Goal: Navigation & Orientation: Find specific page/section

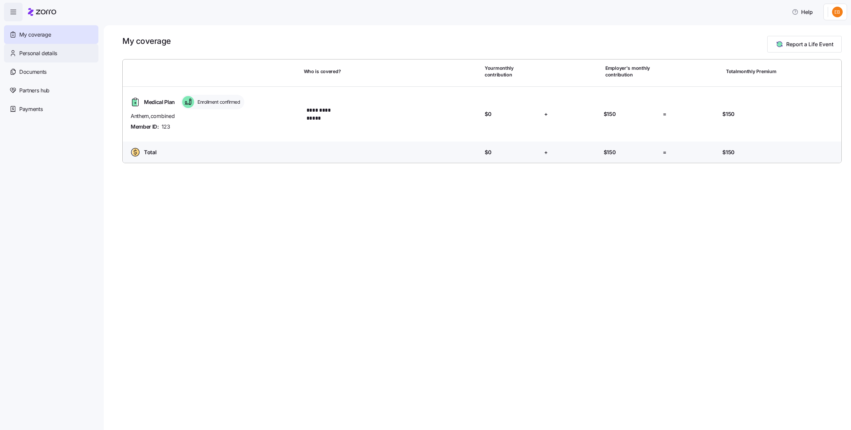
click at [46, 52] on span "Personal details" at bounding box center [38, 53] width 38 height 8
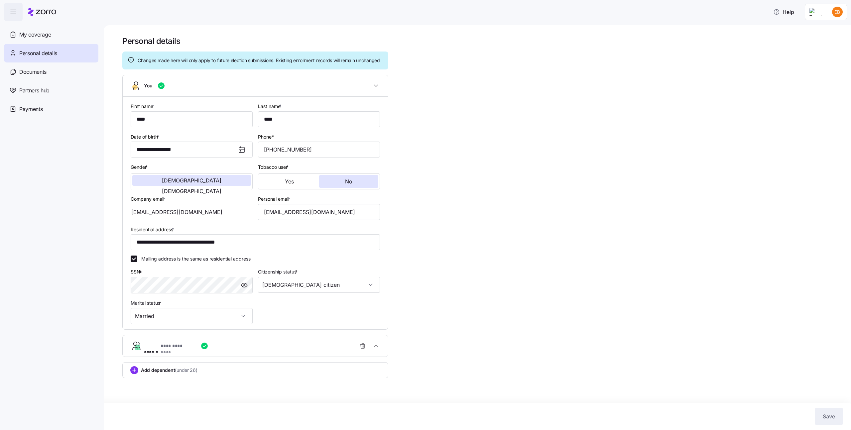
click at [52, 74] on div "Documents" at bounding box center [51, 71] width 94 height 19
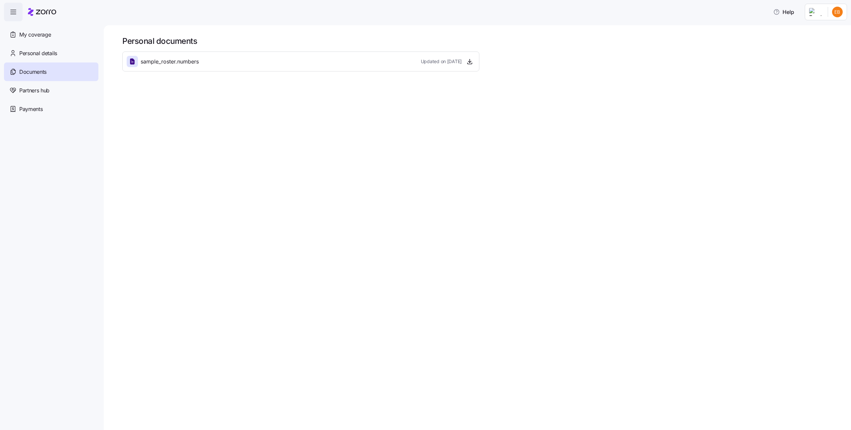
click at [59, 91] on div "Partners hub" at bounding box center [51, 90] width 94 height 19
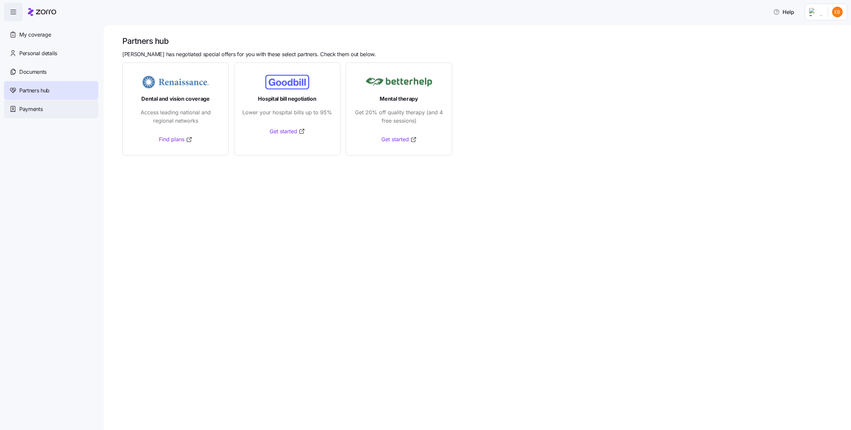
click at [59, 107] on div "Payments" at bounding box center [51, 109] width 94 height 19
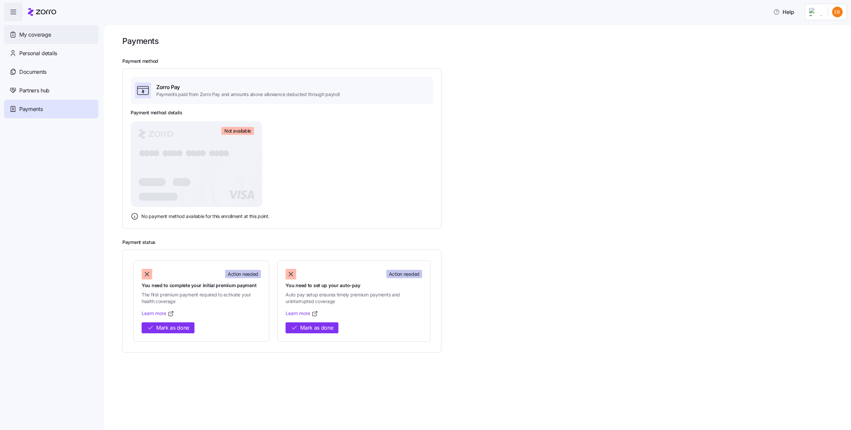
click at [48, 33] on span "My coverage" at bounding box center [35, 35] width 32 height 8
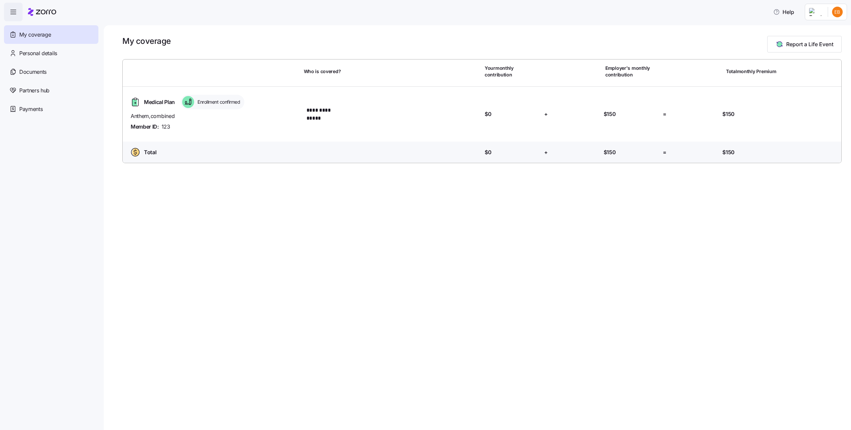
click at [152, 103] on span "Medical Plan" at bounding box center [159, 102] width 31 height 8
click at [50, 52] on span "Personal details" at bounding box center [38, 53] width 38 height 8
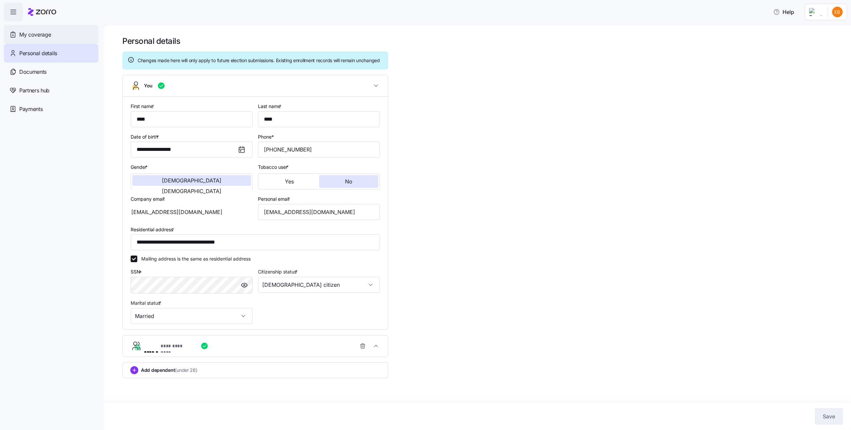
click at [51, 34] on span "My coverage" at bounding box center [35, 35] width 32 height 8
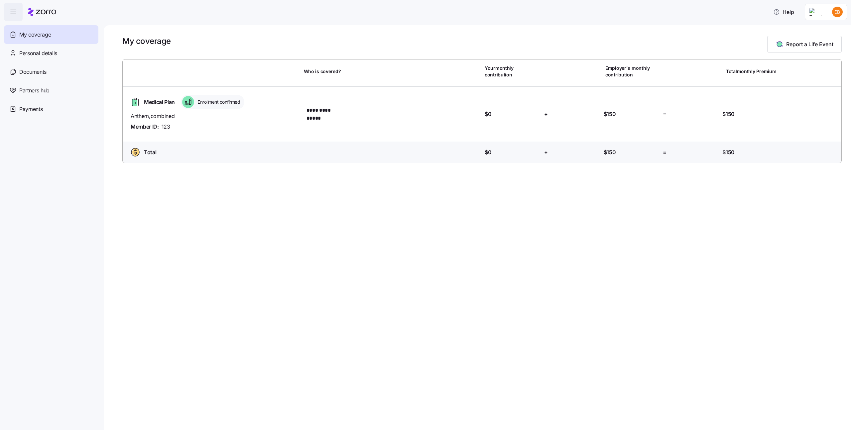
click at [837, 15] on html "**********" at bounding box center [425, 213] width 851 height 426
click at [824, 37] on div "Log out" at bounding box center [820, 40] width 26 height 7
